Goal: Transaction & Acquisition: Obtain resource

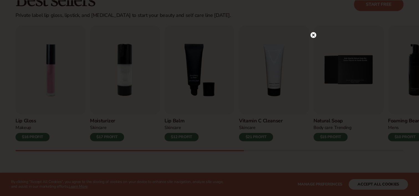
scroll to position [166, 0]
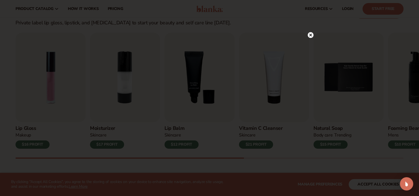
click at [310, 37] on circle at bounding box center [310, 35] width 6 height 6
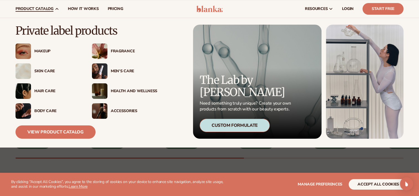
click at [47, 72] on div "Skin Care" at bounding box center [57, 71] width 46 height 5
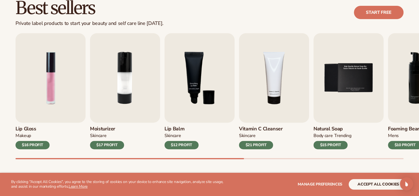
scroll to position [166, 0]
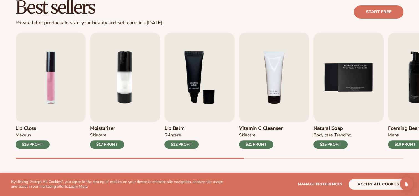
click at [127, 158] on div at bounding box center [129, 157] width 228 height 1
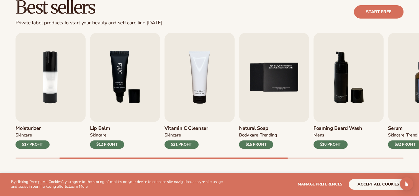
click at [127, 114] on img "3 / 9" at bounding box center [125, 77] width 70 height 89
click at [116, 89] on img "3 / 9" at bounding box center [125, 77] width 70 height 89
click at [118, 70] on img "3 / 9" at bounding box center [125, 77] width 70 height 89
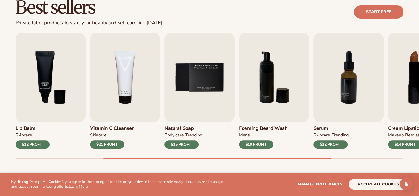
click at [41, 146] on div "$12 PROFIT" at bounding box center [32, 144] width 34 height 8
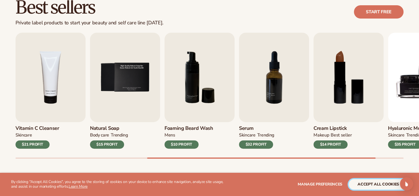
click at [365, 183] on button "accept all cookies" at bounding box center [377, 184] width 59 height 11
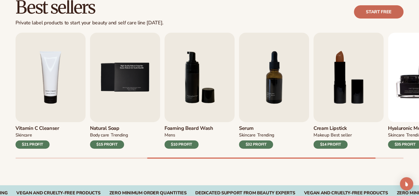
click at [361, 11] on link "Start free" at bounding box center [379, 11] width 50 height 13
